Goal: Information Seeking & Learning: Check status

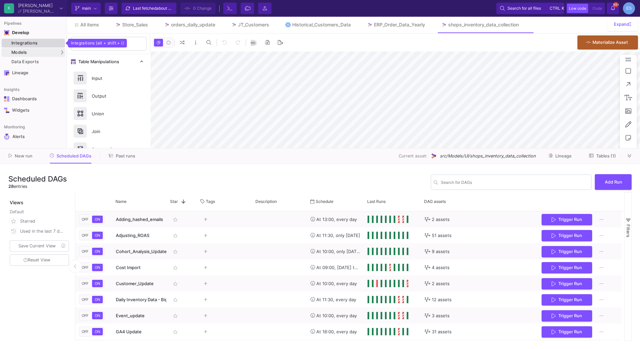
drag, startPoint x: 0, startPoint y: 0, endPoint x: 27, endPoint y: 44, distance: 52.1
click at [27, 44] on div "Integrations" at bounding box center [37, 42] width 52 height 5
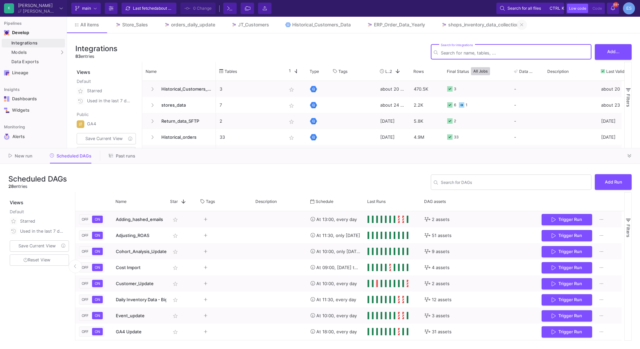
click at [523, 26] on icon at bounding box center [521, 24] width 3 height 5
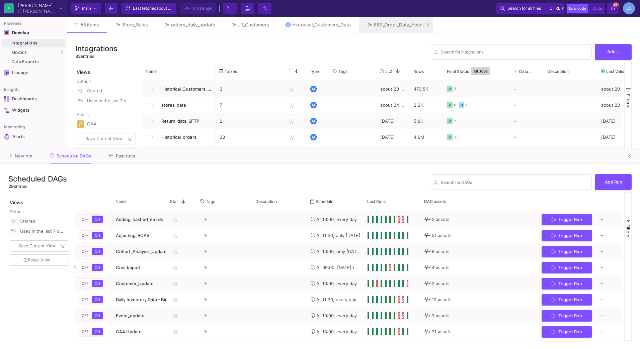
click at [431, 25] on button at bounding box center [428, 25] width 10 height 10
click at [354, 25] on button at bounding box center [354, 25] width 10 height 10
click at [268, 26] on div "JT_Customers" at bounding box center [253, 24] width 31 height 5
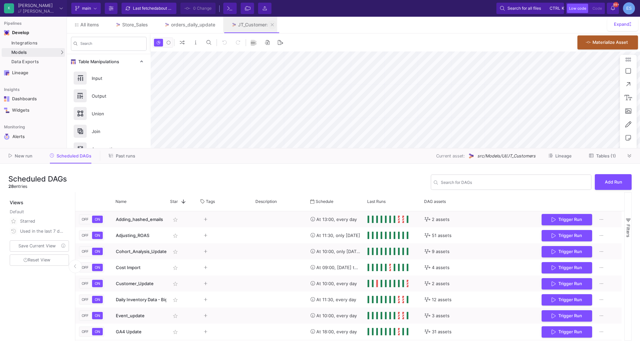
click at [274, 25] on icon at bounding box center [272, 24] width 3 height 3
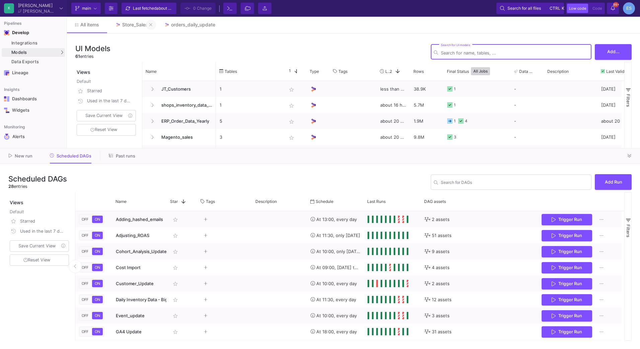
click at [149, 26] on button at bounding box center [151, 25] width 10 height 10
click at [118, 152] on button "Past runs" at bounding box center [122, 156] width 42 height 10
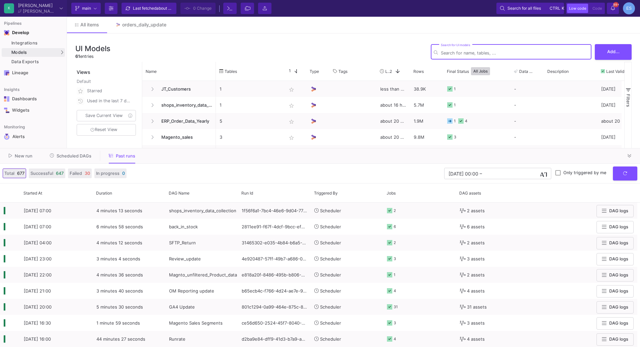
click at [538, 51] on input "Search for UI models" at bounding box center [515, 53] width 148 height 5
type input "his"
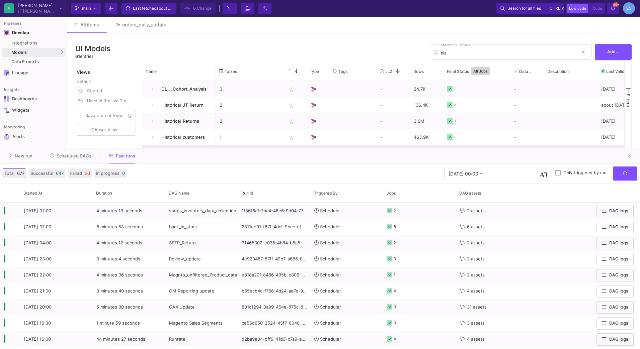
click at [353, 148] on y42-tags-cell-renderer at bounding box center [352, 153] width 39 height 15
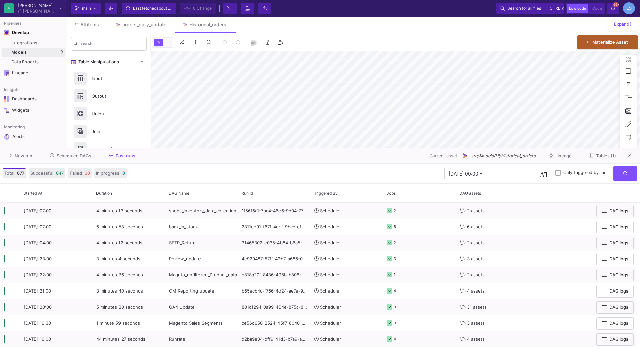
type input "-36"
click at [594, 153] on button "Tables (1)" at bounding box center [602, 156] width 43 height 10
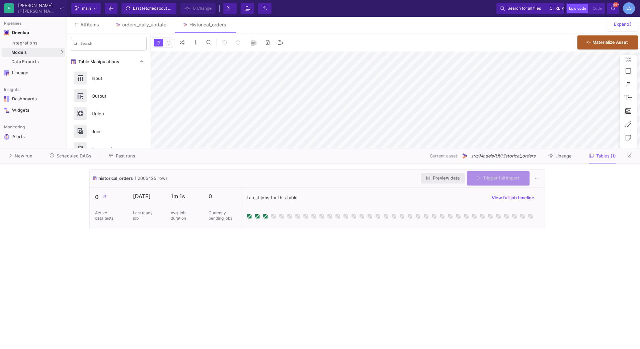
click at [458, 180] on button "Preview data" at bounding box center [443, 178] width 44 height 10
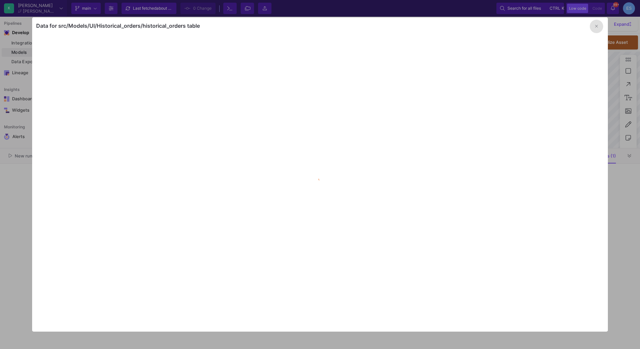
type input "-36"
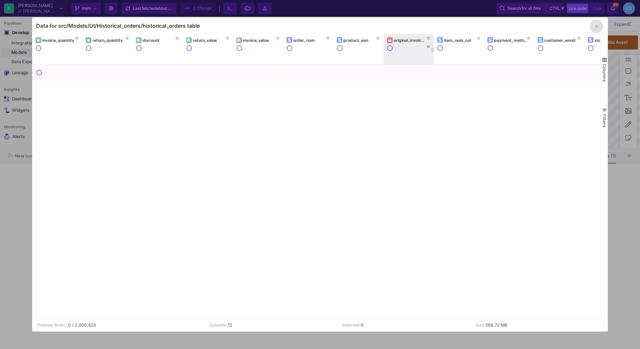
click at [405, 40] on div "original_invoice_date" at bounding box center [409, 40] width 33 height 5
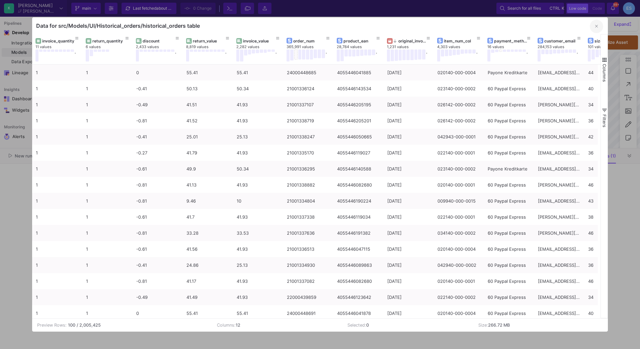
click at [594, 27] on button "button" at bounding box center [595, 26] width 13 height 13
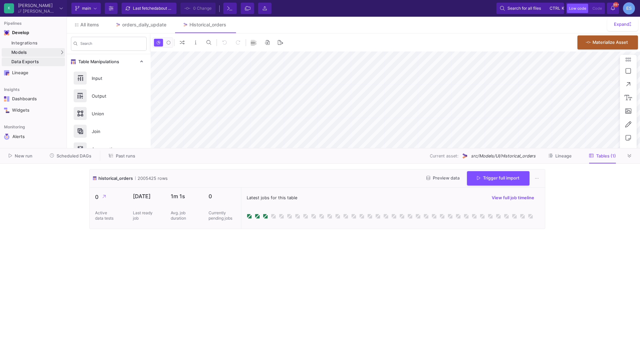
click at [47, 58] on link "Data Exports" at bounding box center [33, 62] width 63 height 9
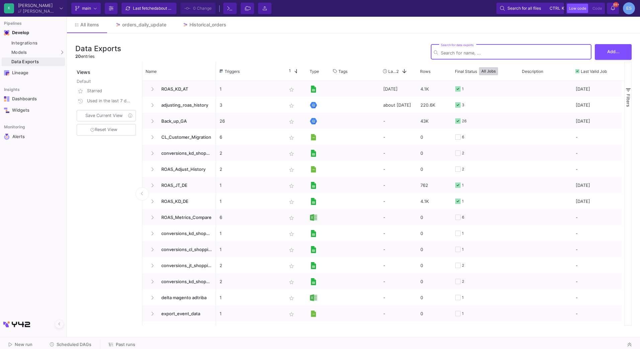
click at [215, 64] on div "Name" at bounding box center [179, 71] width 74 height 19
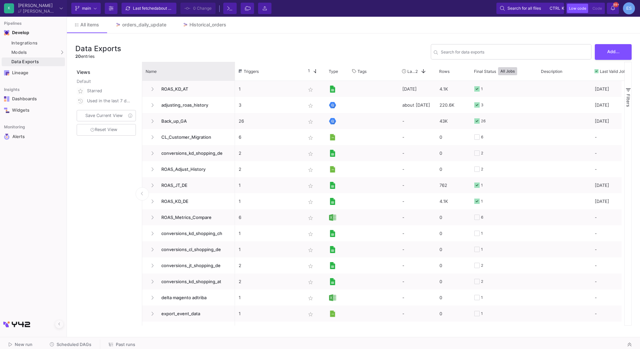
drag, startPoint x: 215, startPoint y: 63, endPoint x: 234, endPoint y: 62, distance: 19.1
click at [234, 62] on div "Data Exports 20 entries Search for data exports Add... Views Default Starred Us…" at bounding box center [353, 183] width 573 height 301
